Goal: Task Accomplishment & Management: Manage account settings

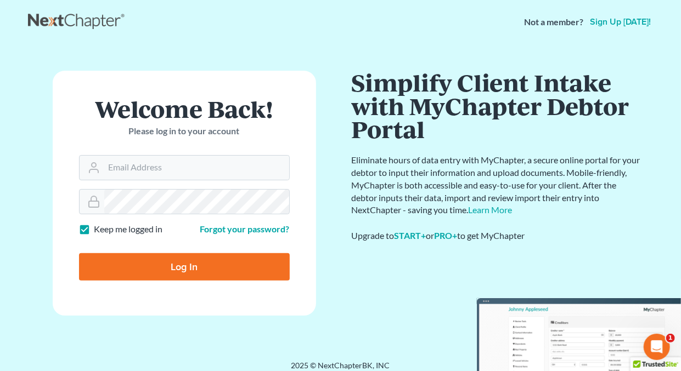
click at [94, 229] on label "Keep me logged in" at bounding box center [128, 229] width 69 height 13
click at [99, 229] on input "Keep me logged in" at bounding box center [102, 226] width 7 height 7
checkbox input "false"
click at [147, 168] on input "Email Address" at bounding box center [196, 168] width 185 height 24
type input "holderesq_jh@bellsouth.net"
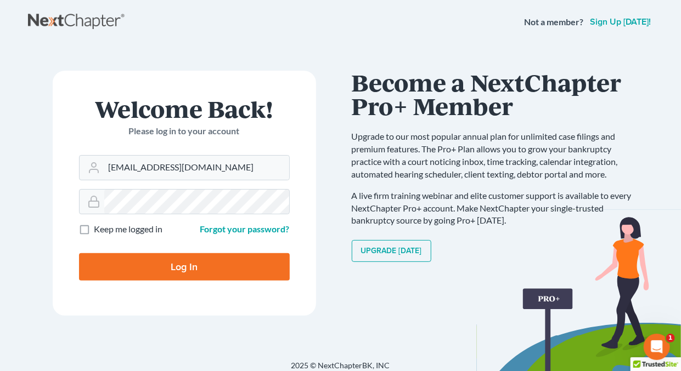
click at [192, 265] on input "Log In" at bounding box center [184, 266] width 211 height 27
type input "Thinking..."
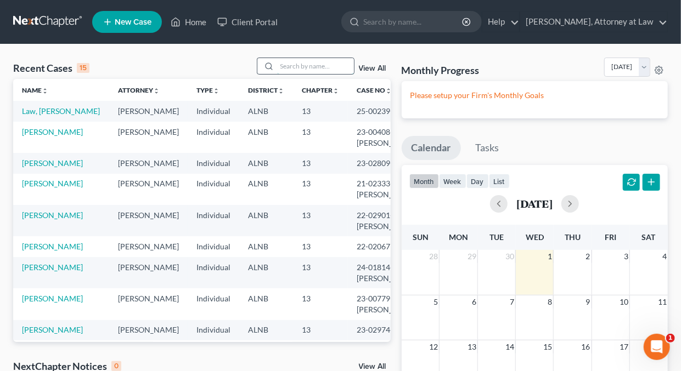
click at [298, 66] on input "search" at bounding box center [315, 66] width 77 height 16
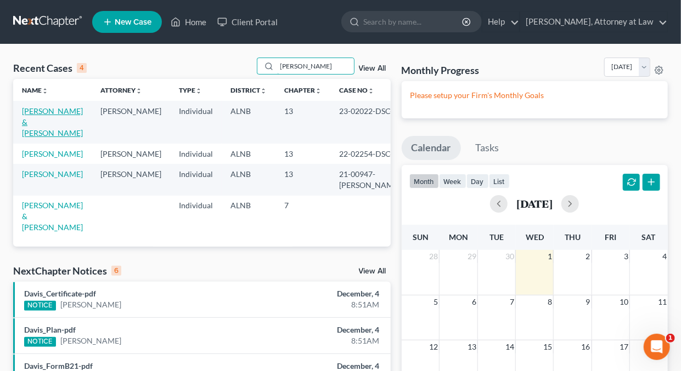
type input "Dennis"
click at [43, 111] on link "Dennis, Jeremy & Bradley-Dennis, Heather" at bounding box center [52, 121] width 61 height 31
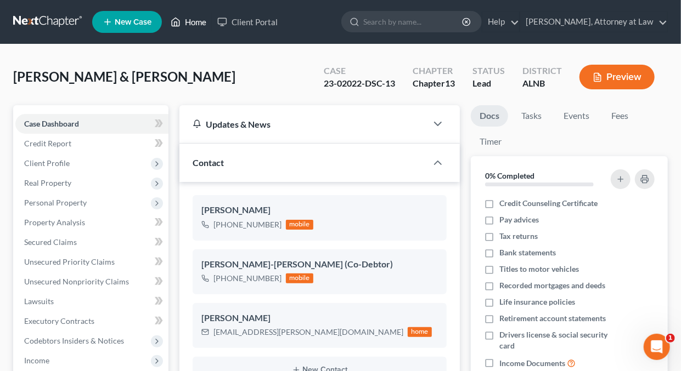
click at [195, 24] on link "Home" at bounding box center [188, 22] width 47 height 20
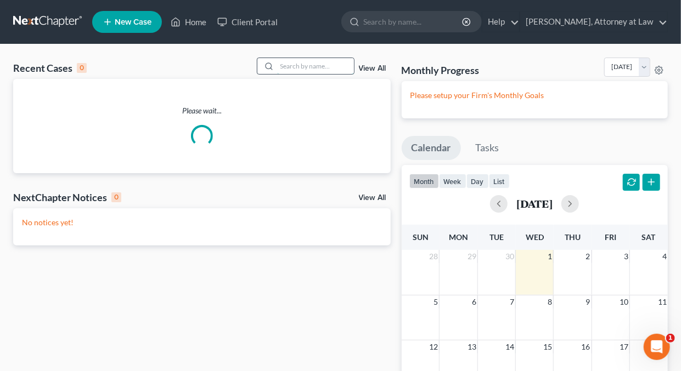
click at [345, 67] on input "search" at bounding box center [315, 66] width 77 height 16
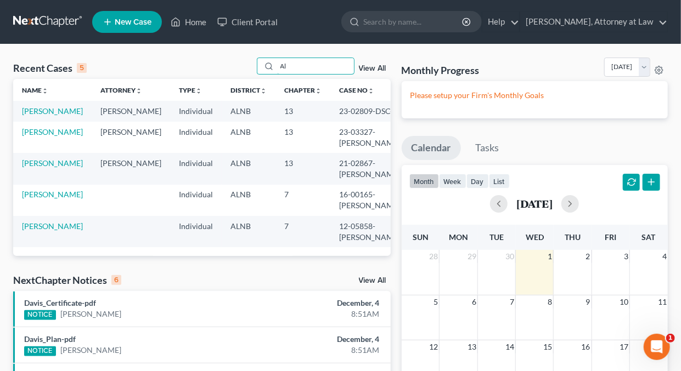
type input "A"
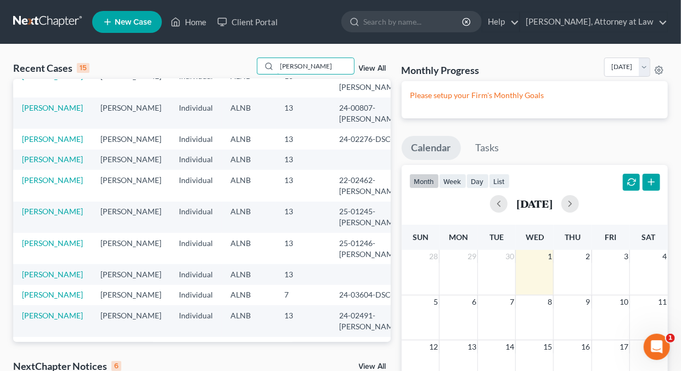
scroll to position [192, 0]
type input "Williams"
click at [73, 140] on link "Williams, Patricia" at bounding box center [52, 139] width 61 height 9
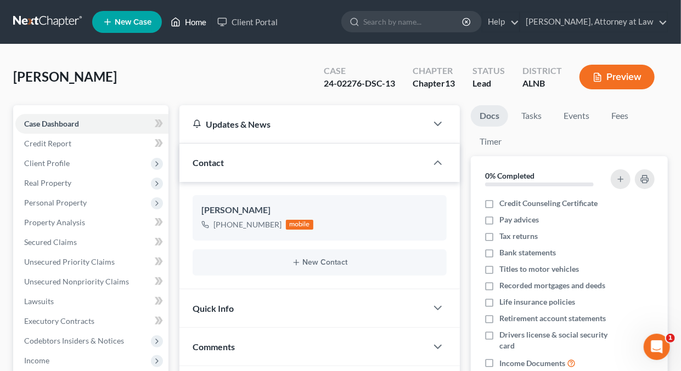
click at [191, 21] on link "Home" at bounding box center [188, 22] width 47 height 20
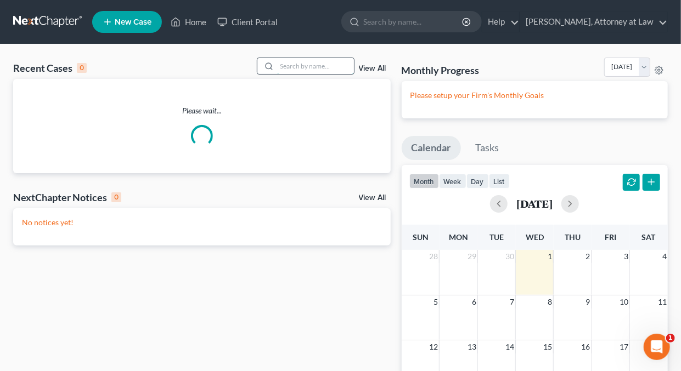
click at [321, 67] on input "search" at bounding box center [315, 66] width 77 height 16
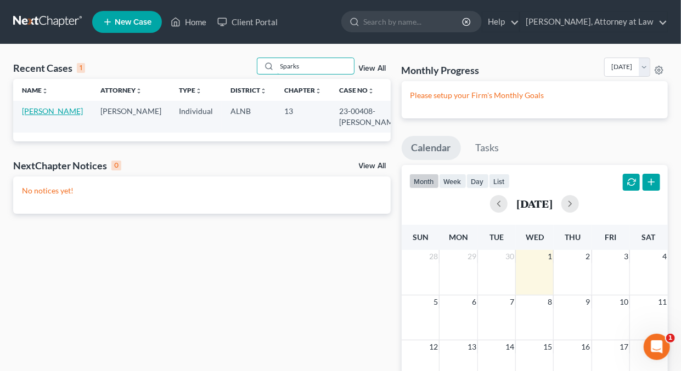
type input "Sparks"
click at [59, 110] on link "Sparks, Patricia" at bounding box center [52, 110] width 61 height 9
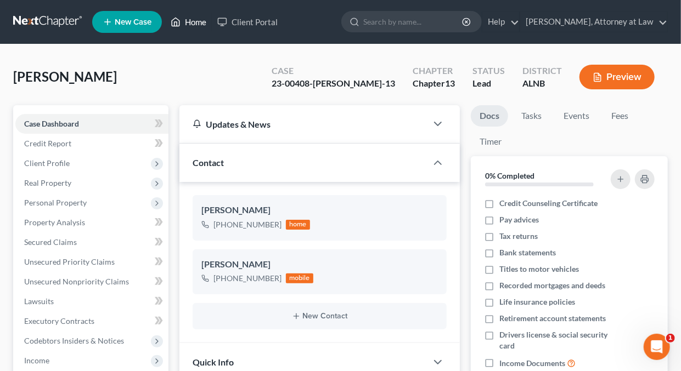
click at [197, 23] on link "Home" at bounding box center [188, 22] width 47 height 20
click at [203, 22] on link "Home" at bounding box center [188, 22] width 47 height 20
click at [199, 21] on link "Home" at bounding box center [188, 22] width 47 height 20
click at [193, 22] on link "Home" at bounding box center [188, 22] width 47 height 20
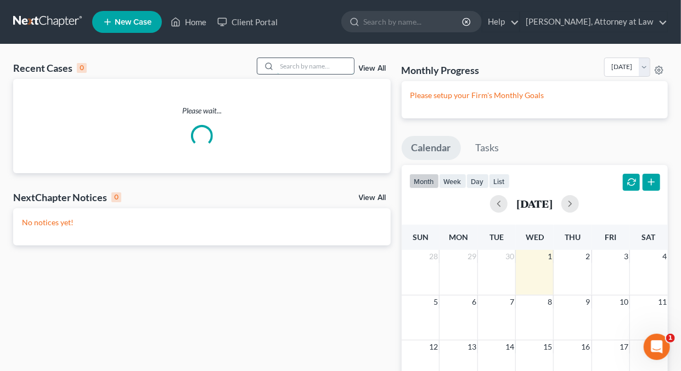
click at [307, 68] on input "search" at bounding box center [315, 66] width 77 height 16
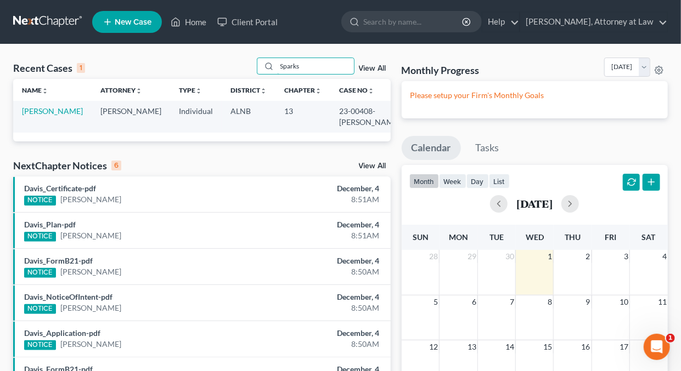
type input "Sparks"
click at [661, 21] on link "Daisy M. Holder, Attorney at Law" at bounding box center [593, 22] width 147 height 20
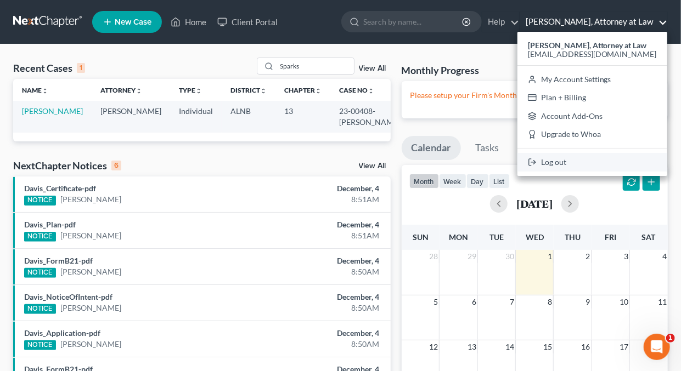
click at [566, 160] on link "Log out" at bounding box center [592, 162] width 150 height 19
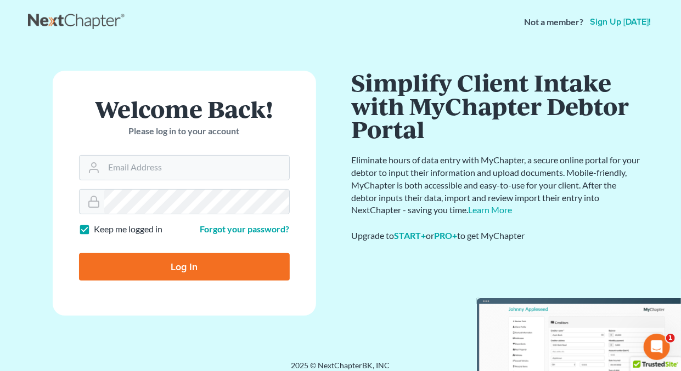
click at [94, 229] on label "Keep me logged in" at bounding box center [128, 229] width 69 height 13
click at [99, 229] on input "Keep me logged in" at bounding box center [102, 226] width 7 height 7
checkbox input "false"
click at [163, 171] on input "Email Address" at bounding box center [196, 168] width 185 height 24
type input "[EMAIL_ADDRESS][DOMAIN_NAME]"
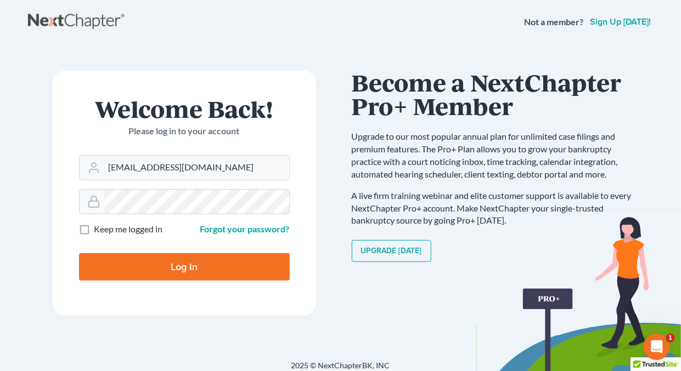
click at [177, 265] on input "Log In" at bounding box center [184, 266] width 211 height 27
type input "Thinking..."
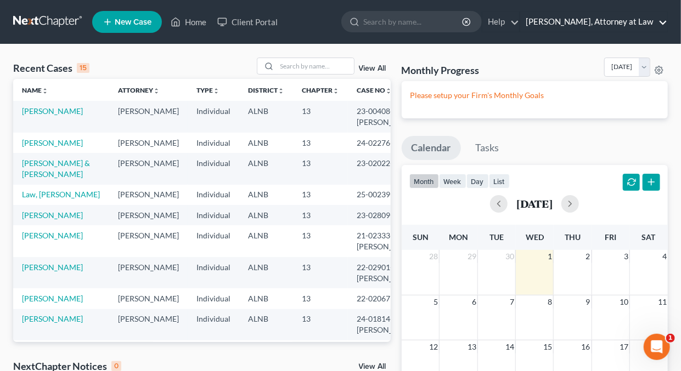
click at [660, 22] on link "Daisy M. Holder, Attorney at Law" at bounding box center [593, 22] width 147 height 20
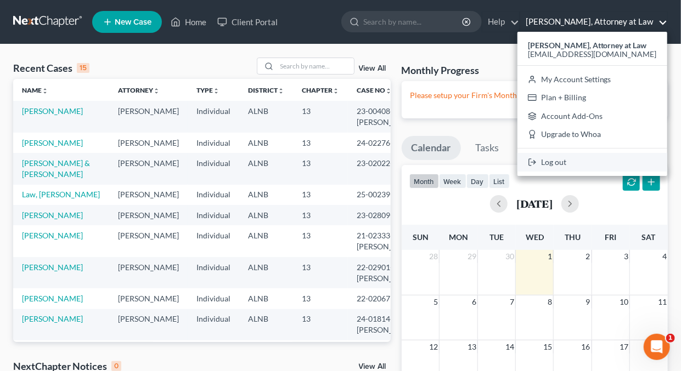
click at [554, 162] on link "Log out" at bounding box center [592, 162] width 150 height 19
